Goal: Task Accomplishment & Management: Use online tool/utility

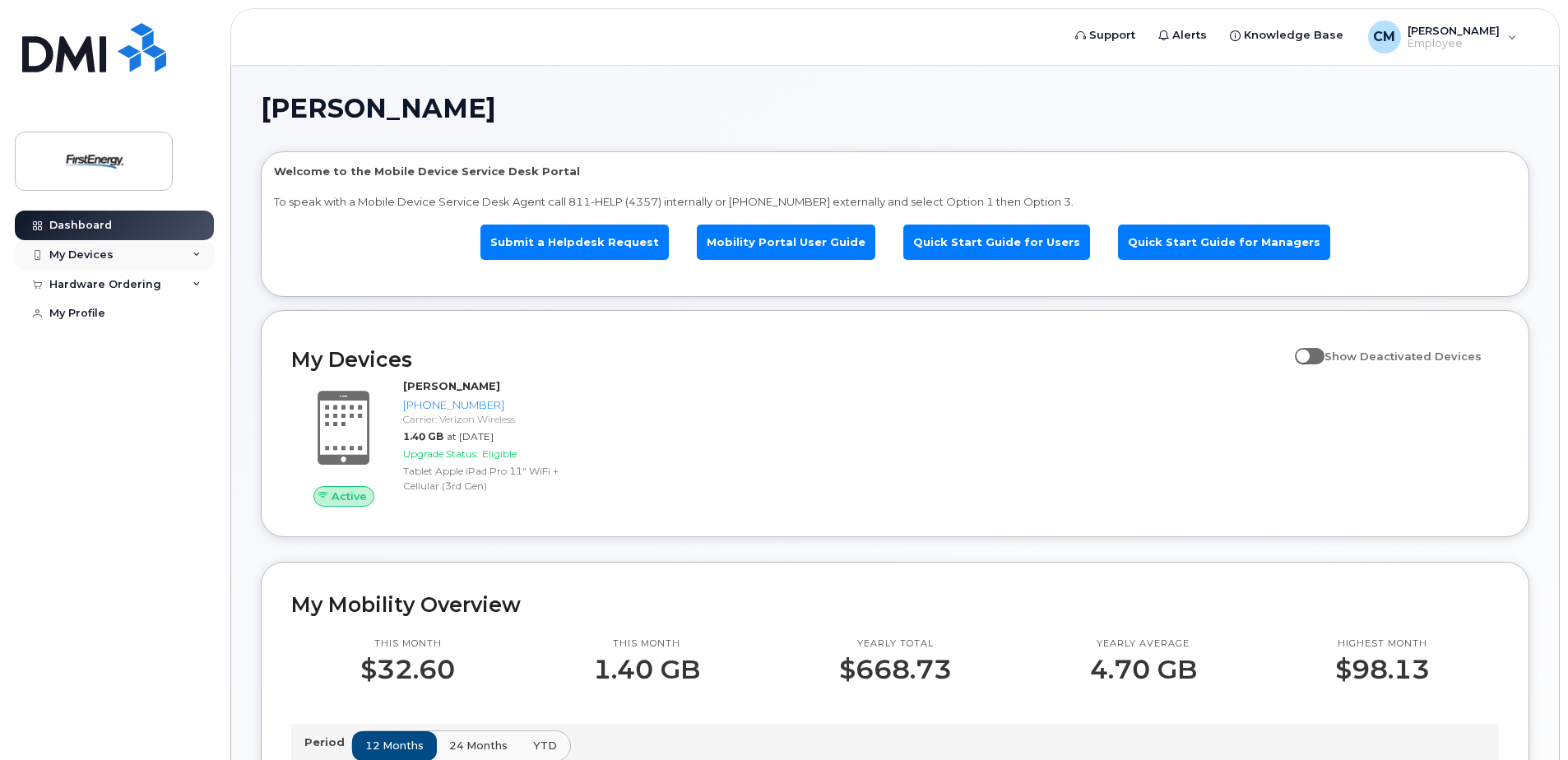
click at [136, 255] on div "My Devices" at bounding box center [114, 254] width 199 height 29
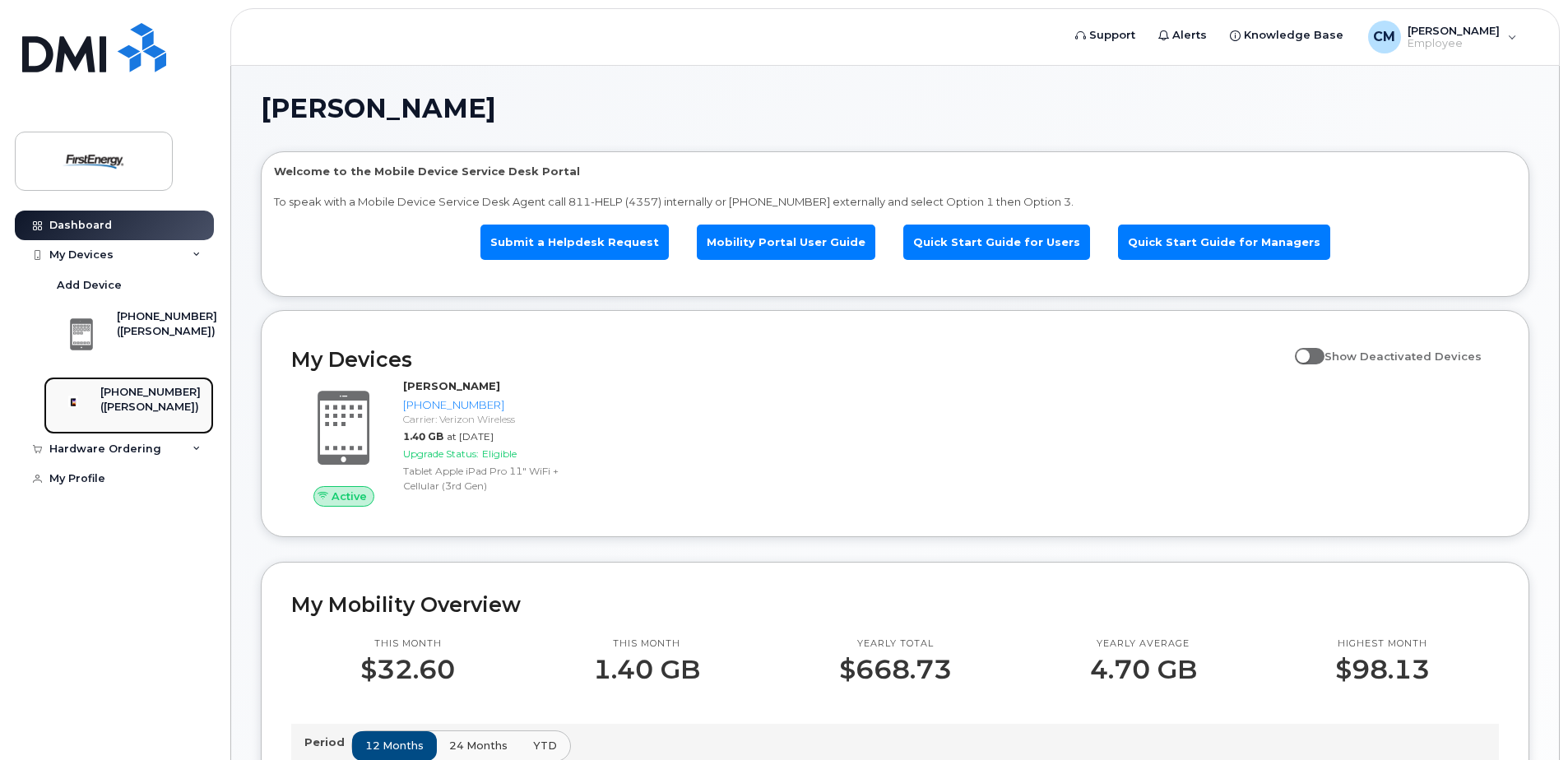
click at [151, 399] on div "[PHONE_NUMBER]" at bounding box center [150, 392] width 100 height 15
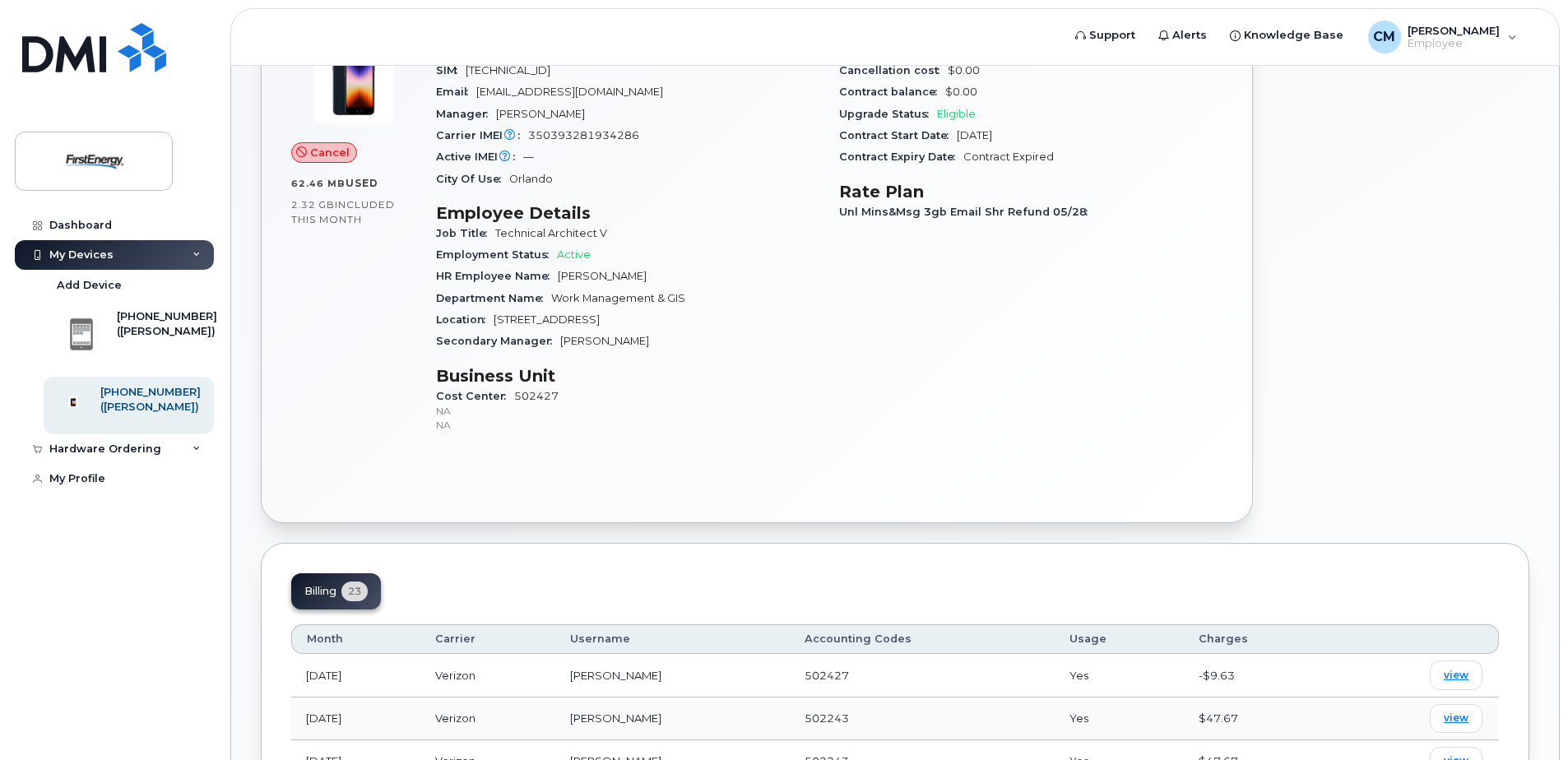
scroll to position [247, 0]
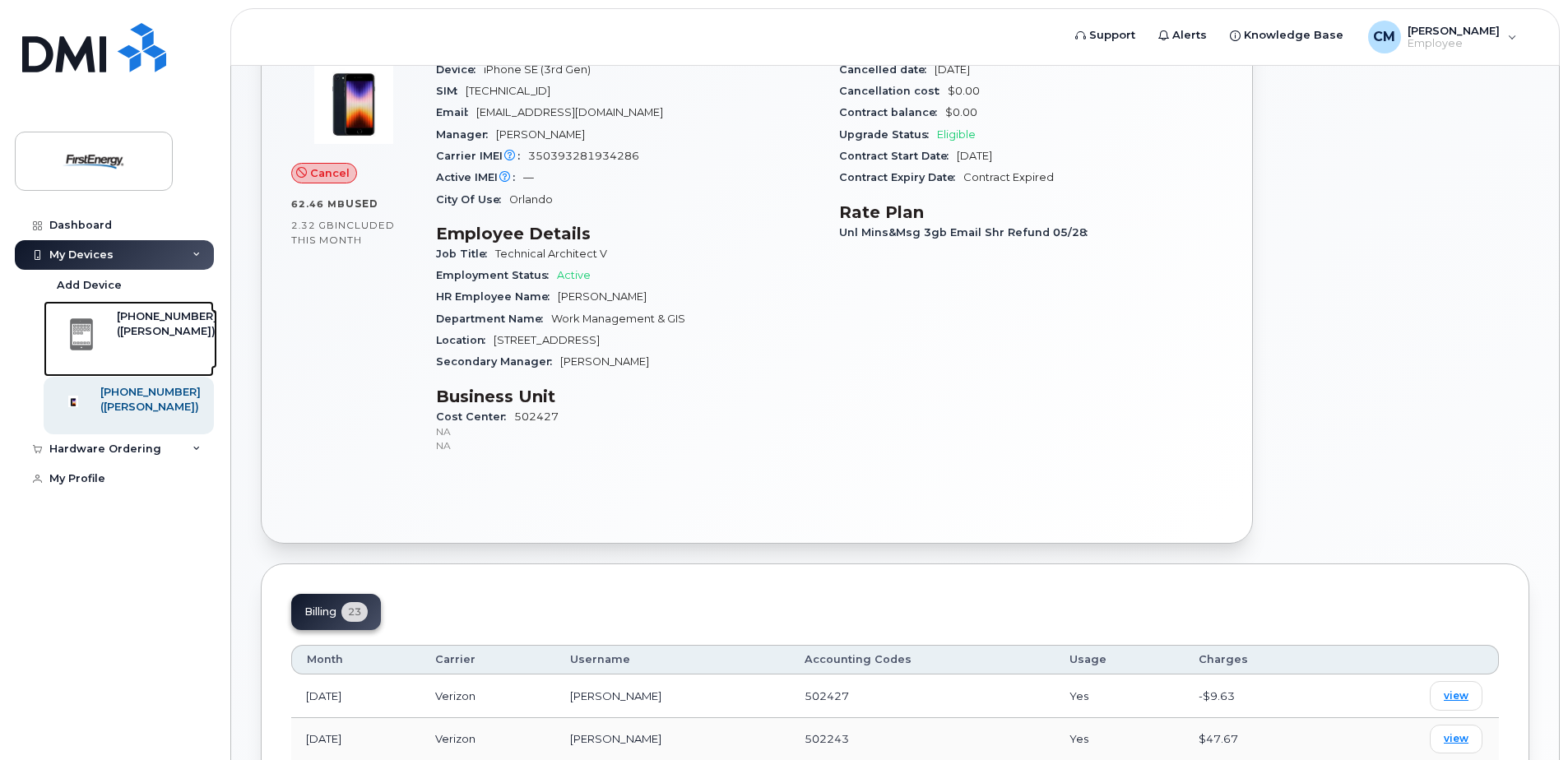
drag, startPoint x: 146, startPoint y: 330, endPoint x: 305, endPoint y: 377, distance: 165.8
click at [146, 330] on div "([PERSON_NAME])" at bounding box center [167, 331] width 100 height 15
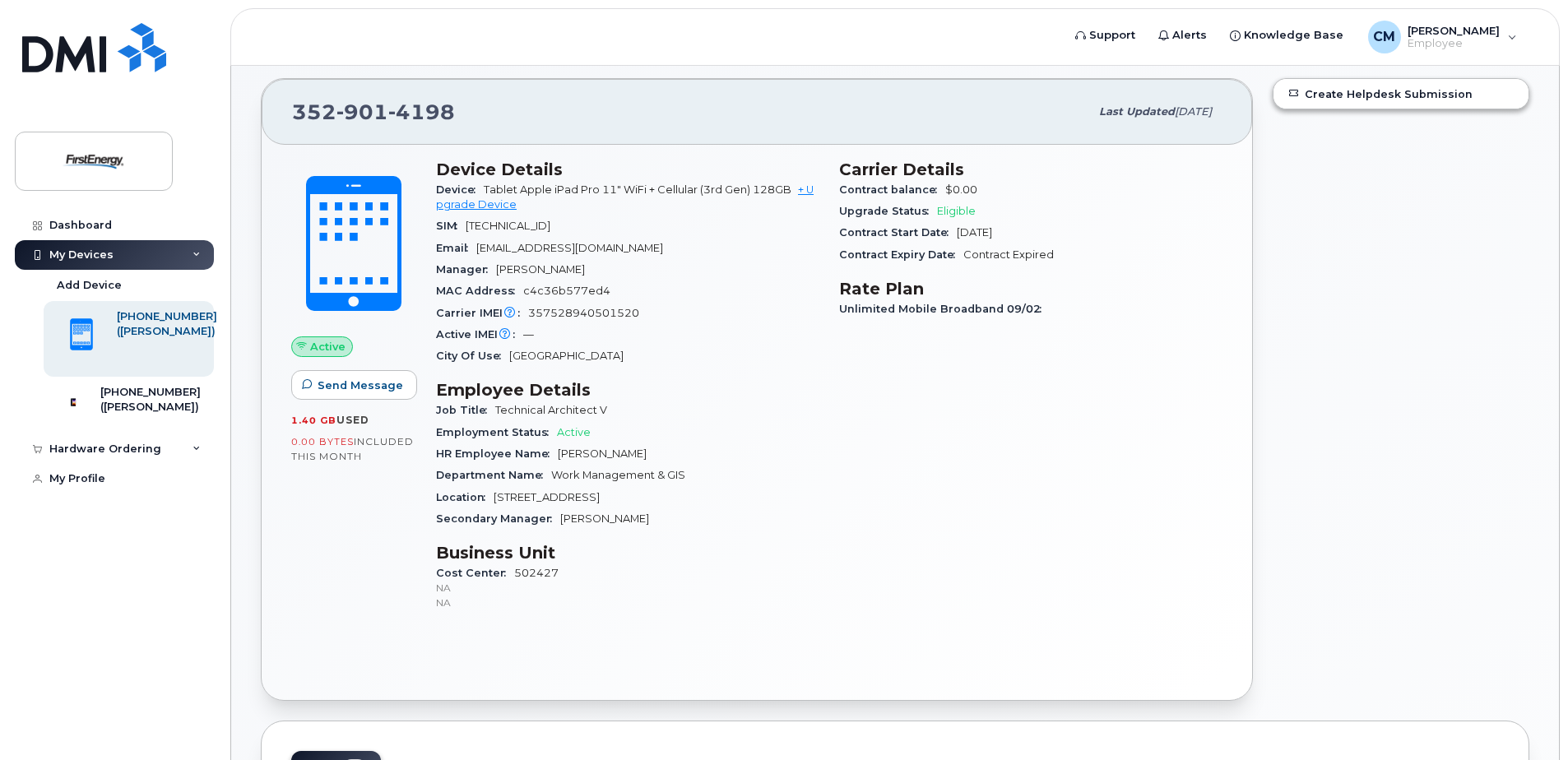
scroll to position [126, 0]
click at [169, 451] on div "Hardware Ordering" at bounding box center [114, 448] width 199 height 29
click at [128, 485] on link "New Order" at bounding box center [128, 479] width 170 height 31
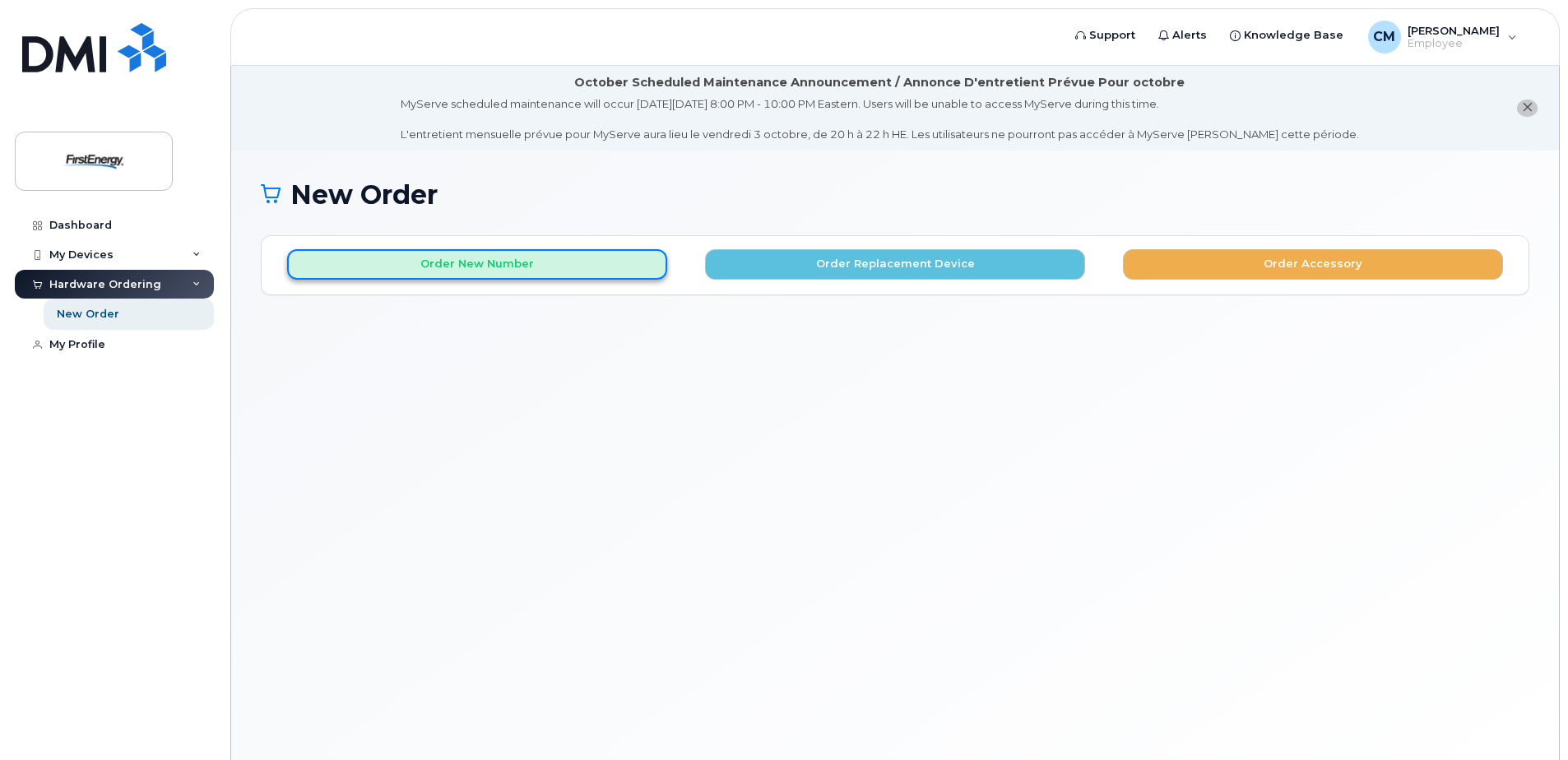
click at [603, 268] on button "Order New Number" at bounding box center [477, 264] width 380 height 30
